Goal: Check status: Check status

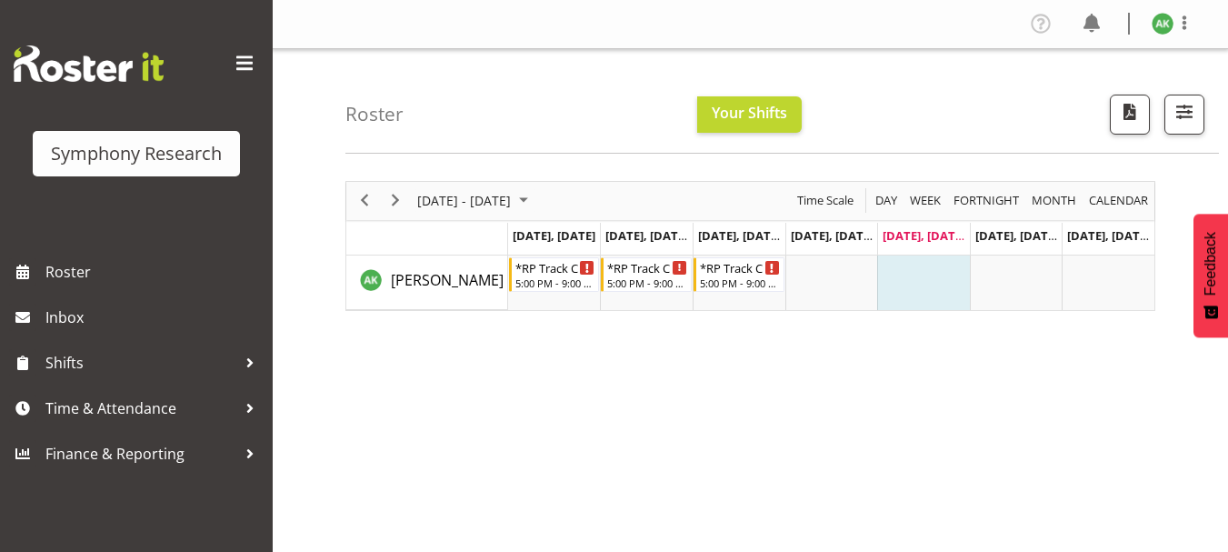
click at [905, 272] on td "Timeline Week of August 22, 2025" at bounding box center [923, 282] width 93 height 55
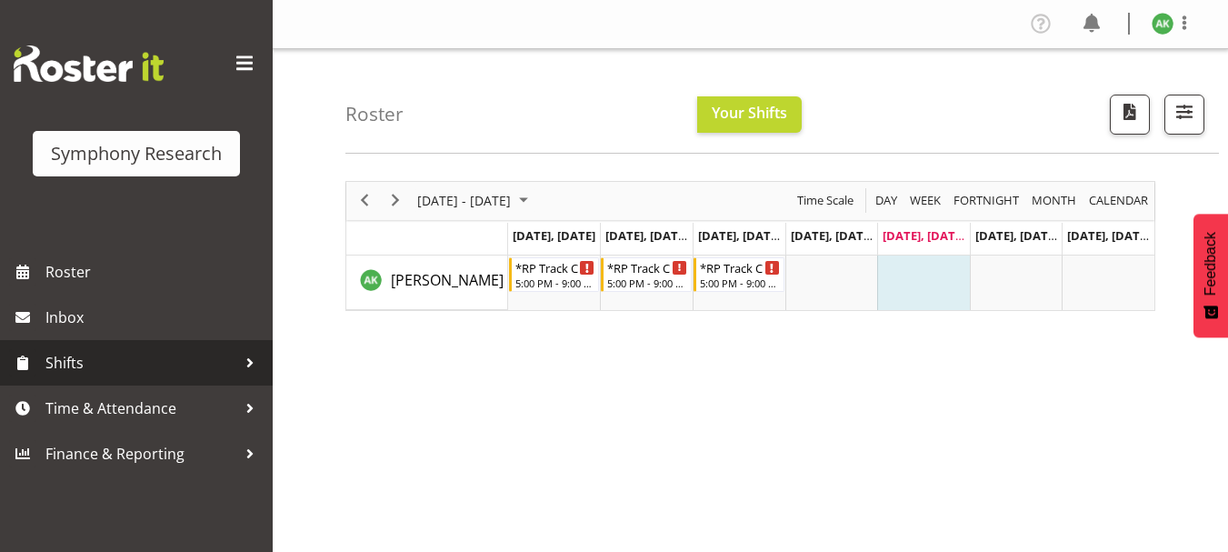
click at [72, 371] on span "Shifts" at bounding box center [140, 362] width 191 height 27
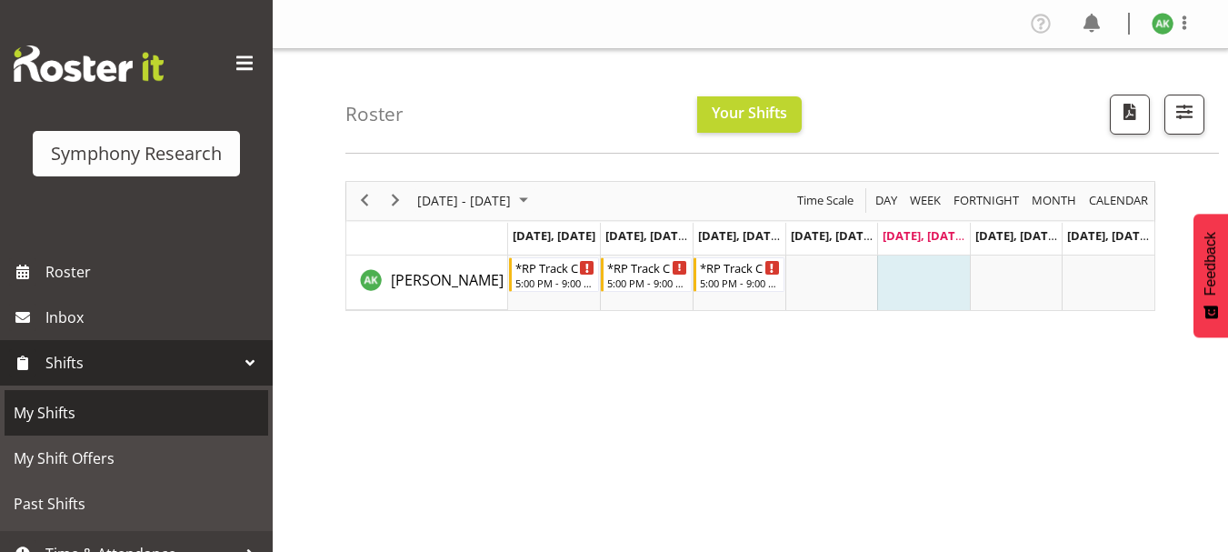
click at [59, 415] on span "My Shifts" at bounding box center [136, 412] width 245 height 27
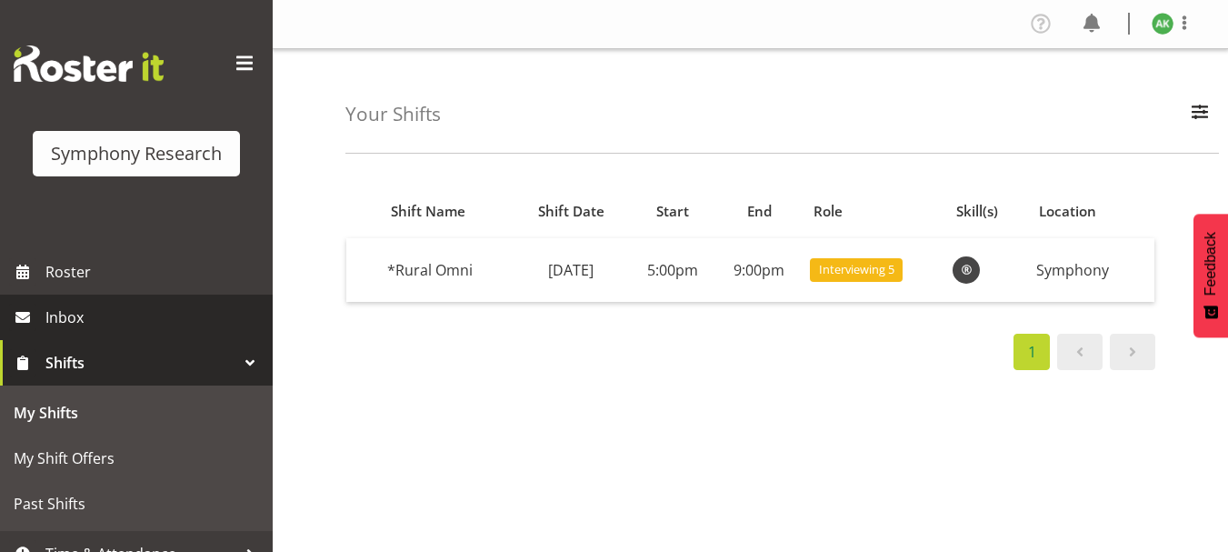
click at [65, 313] on span "Inbox" at bounding box center [154, 317] width 218 height 27
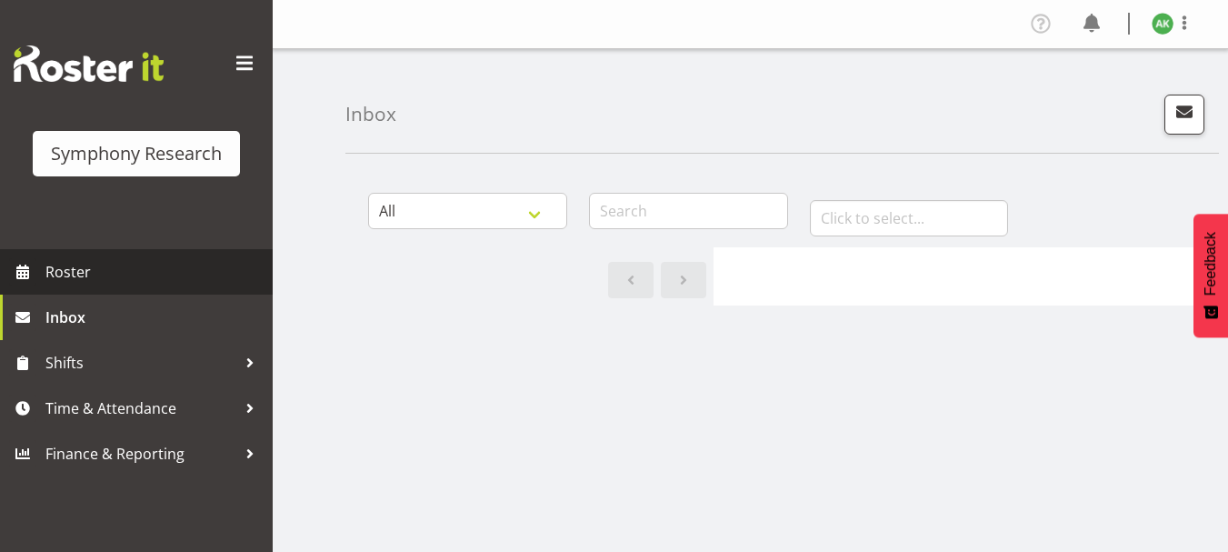
click at [66, 265] on span "Roster" at bounding box center [154, 271] width 218 height 27
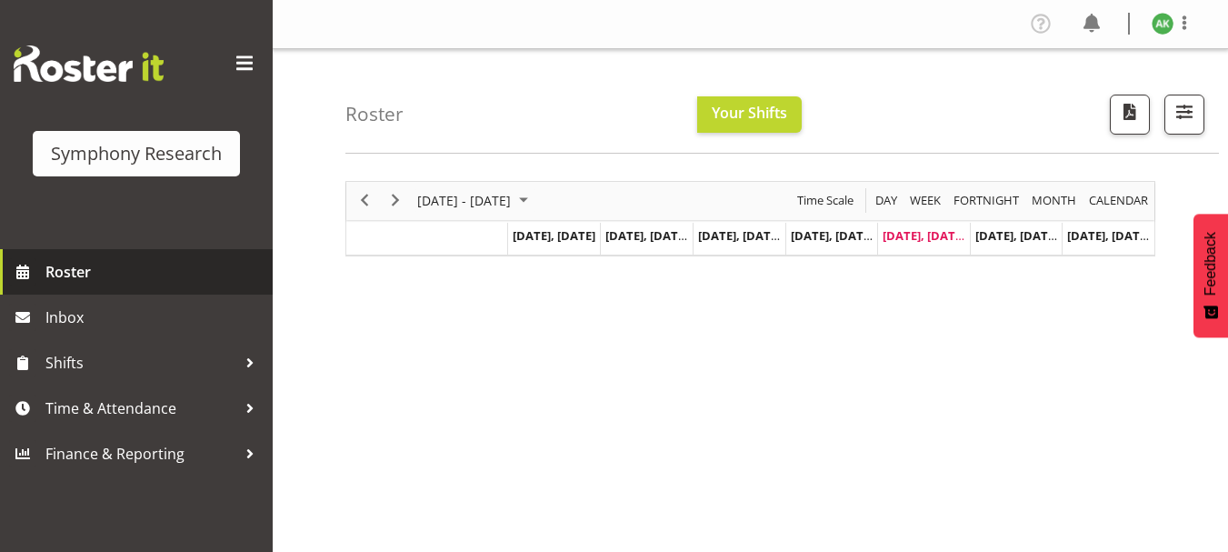
click at [65, 277] on span "Roster" at bounding box center [154, 271] width 218 height 27
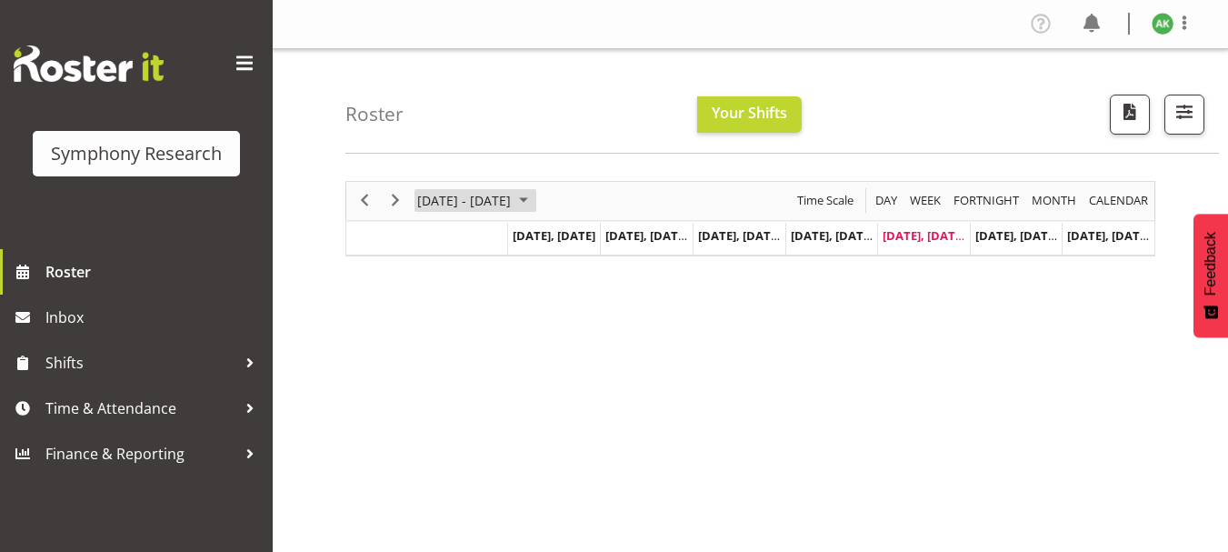
click at [535, 205] on span "August 2025" at bounding box center [524, 200] width 22 height 23
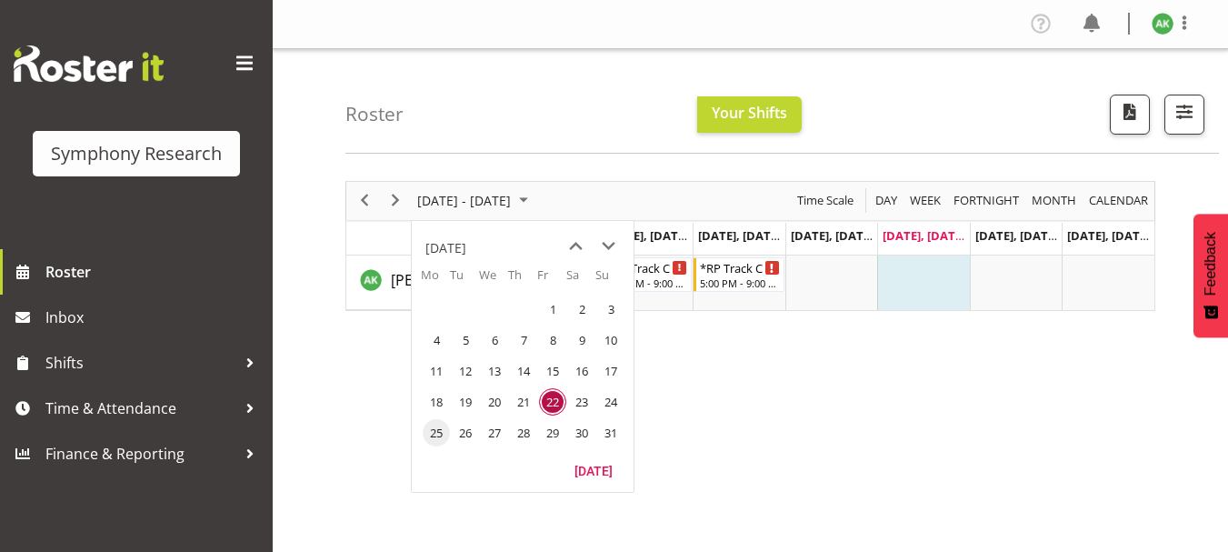
click at [435, 442] on span "25" at bounding box center [436, 432] width 27 height 27
